Goal: Find specific page/section: Find specific page/section

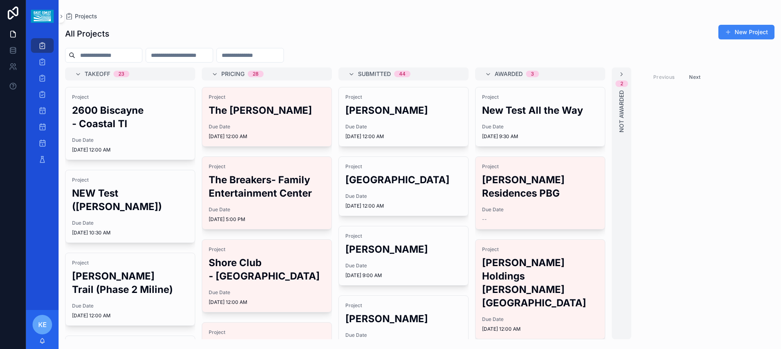
click at [120, 57] on input "scrollable content" at bounding box center [108, 55] width 67 height 11
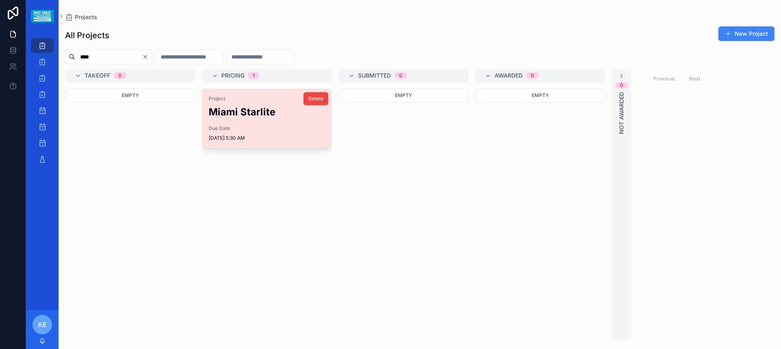
type input "****"
click at [241, 107] on h2 "Miami Starlite" at bounding box center [267, 111] width 116 height 13
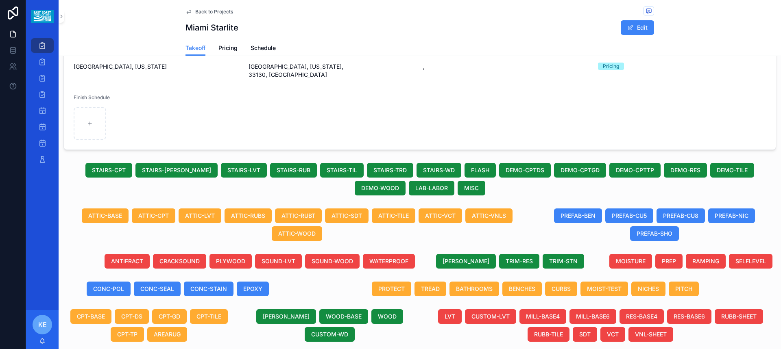
scroll to position [129, 0]
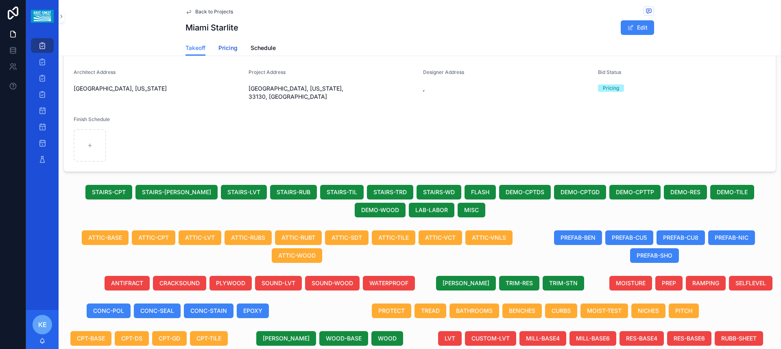
click at [227, 50] on span "Pricing" at bounding box center [227, 48] width 19 height 8
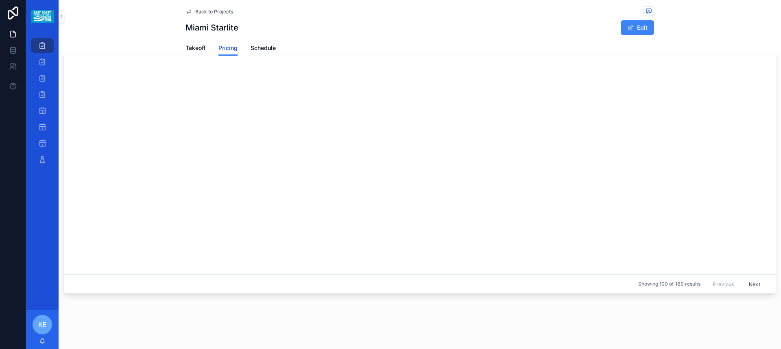
scroll to position [1107, 0]
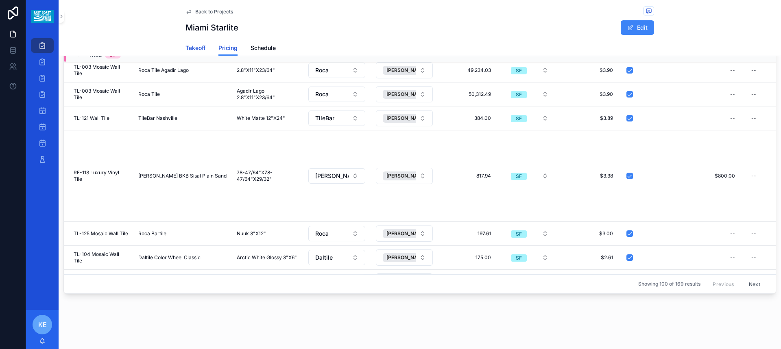
click at [197, 50] on span "Takeoff" at bounding box center [196, 48] width 20 height 8
